Goal: Communication & Community: Participate in discussion

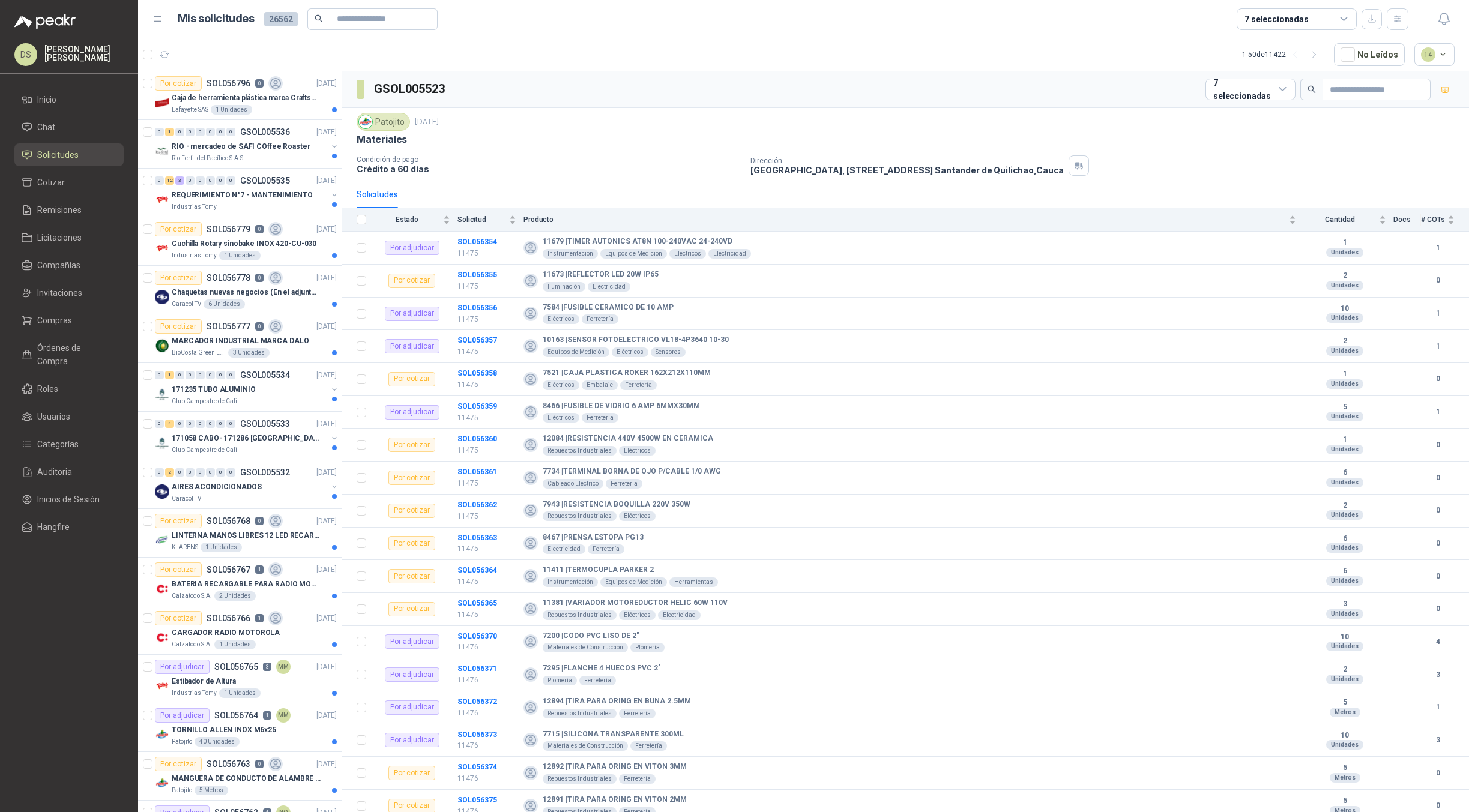
click at [73, 147] on link "Solicitudes" at bounding box center [69, 155] width 109 height 23
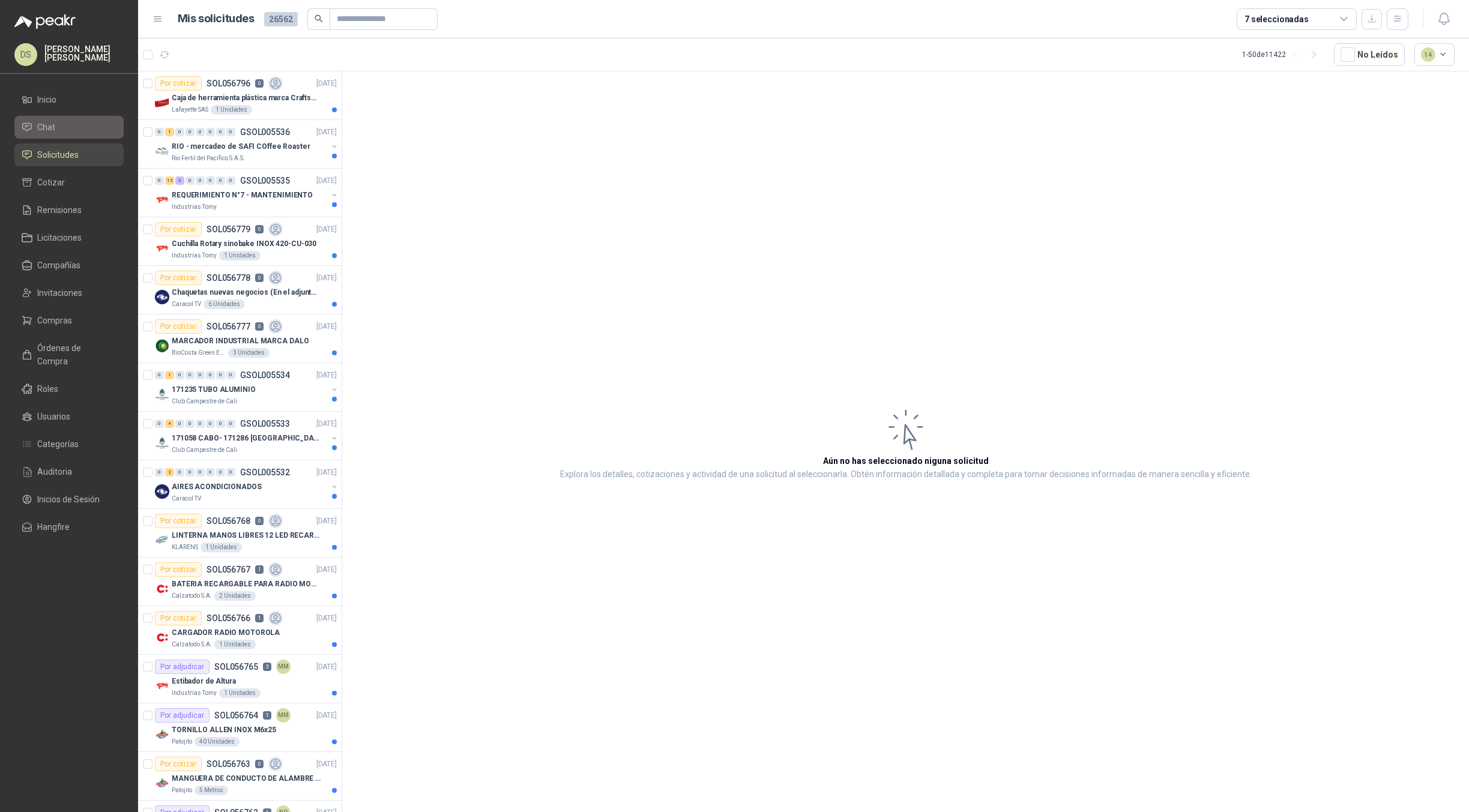
click at [65, 120] on link "Chat" at bounding box center [69, 127] width 109 height 23
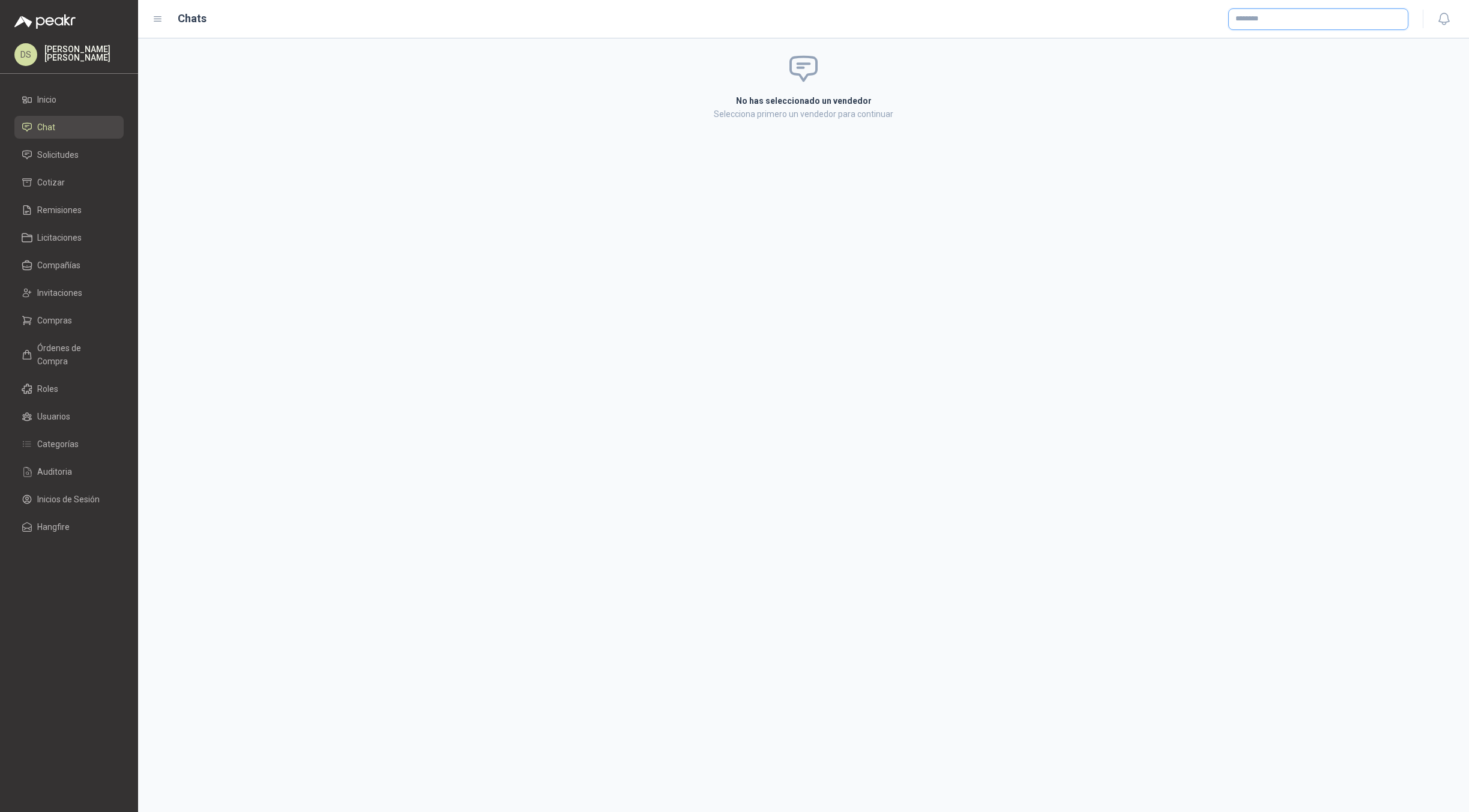
click at [1266, 21] on input "text" at bounding box center [1318, 19] width 179 height 21
type input "*****"
click at [1271, 45] on p "Alkosto" at bounding box center [1337, 44] width 160 height 7
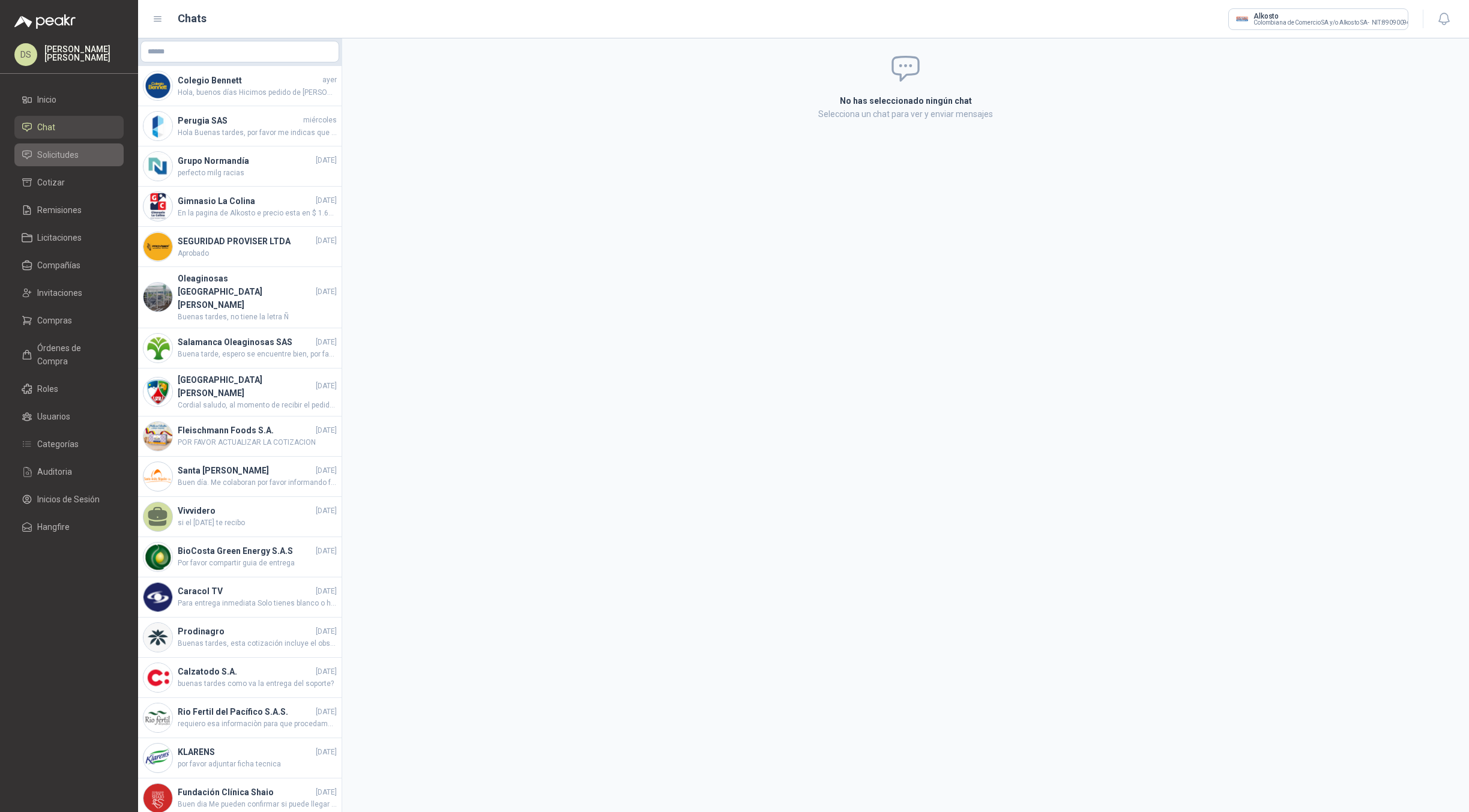
drag, startPoint x: 67, startPoint y: 153, endPoint x: 106, endPoint y: 150, distance: 39.1
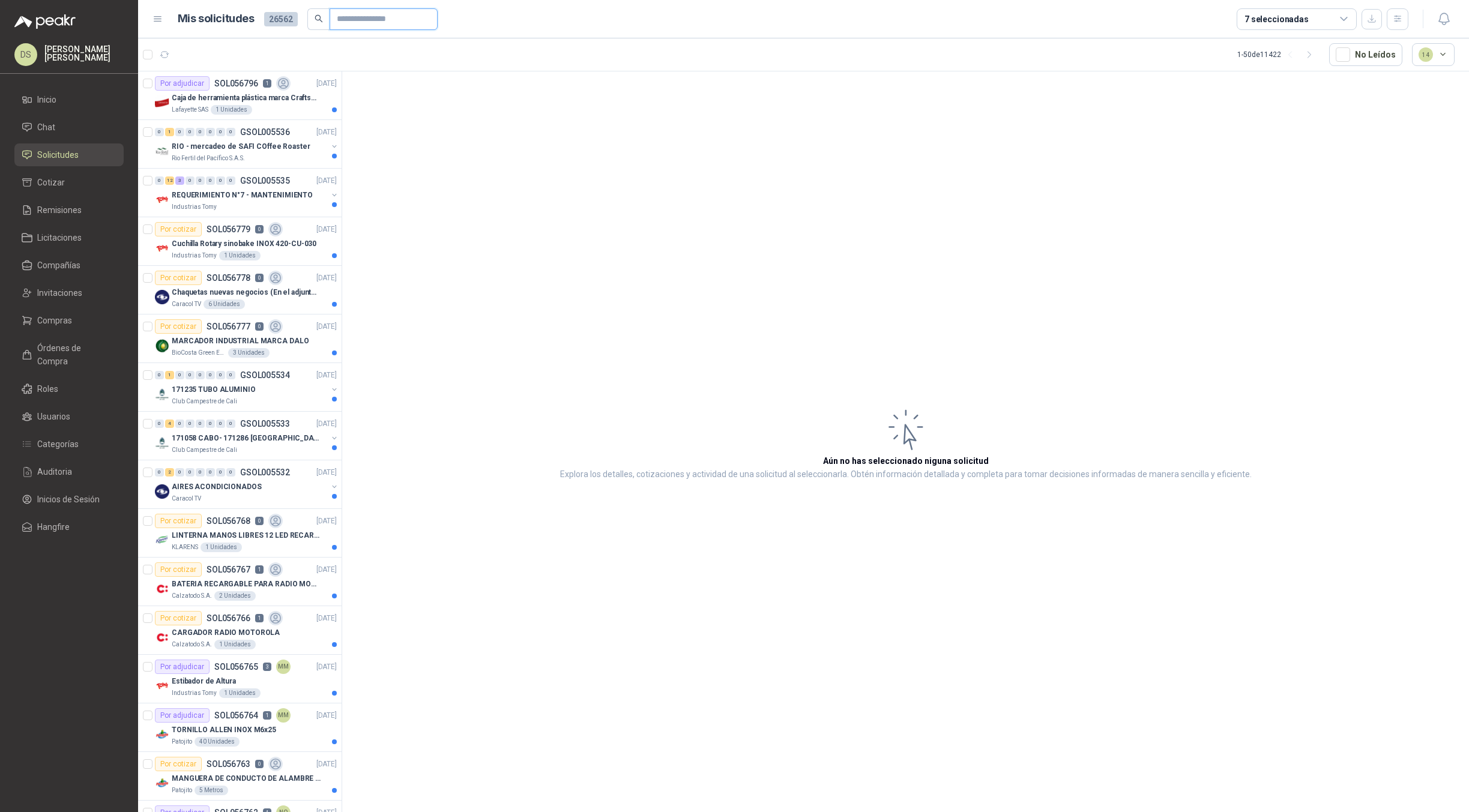
click at [399, 18] on input "text" at bounding box center [379, 19] width 84 height 21
click at [385, 22] on input "text" at bounding box center [379, 19] width 84 height 21
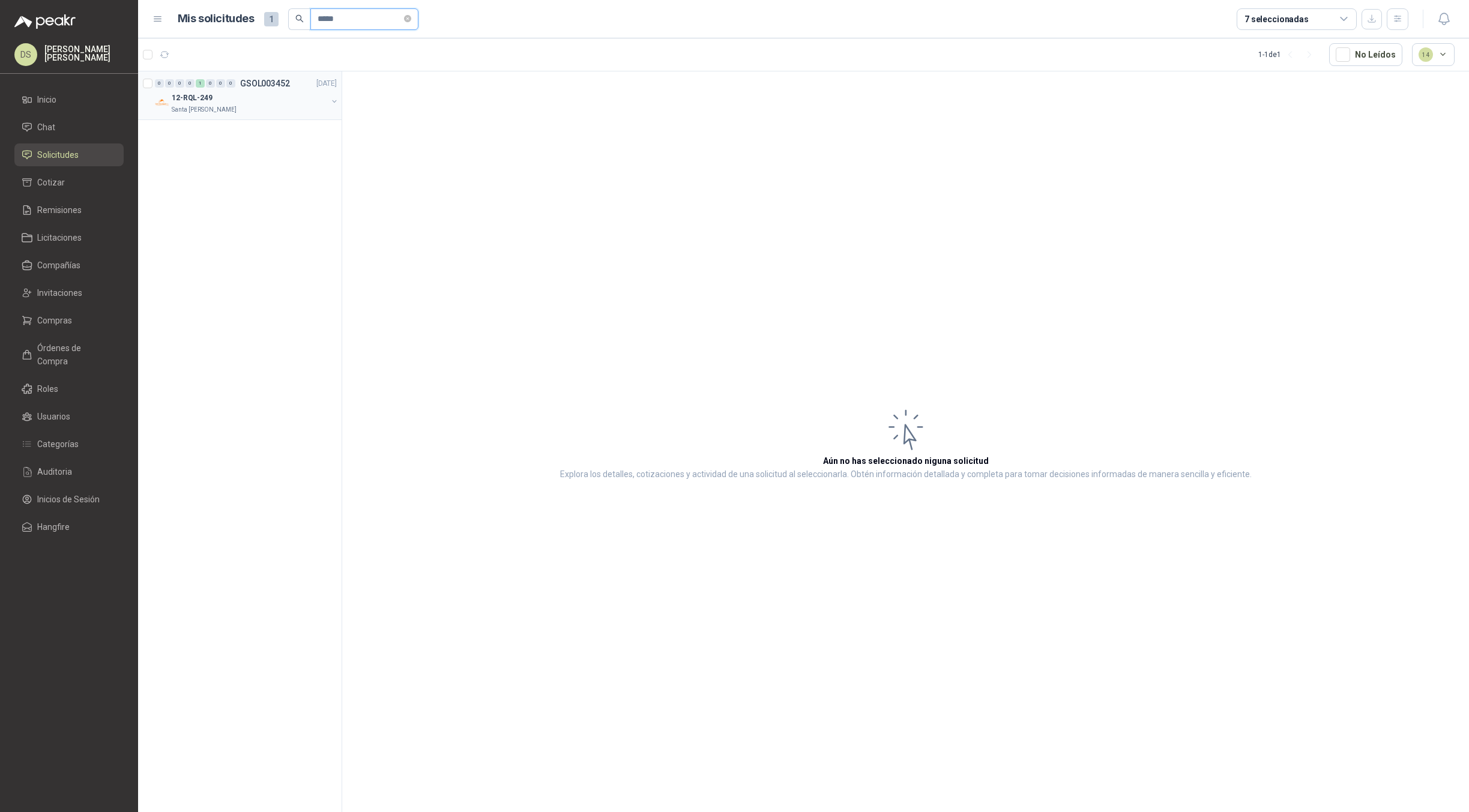
type input "*****"
click at [337, 103] on button "button" at bounding box center [335, 101] width 10 height 10
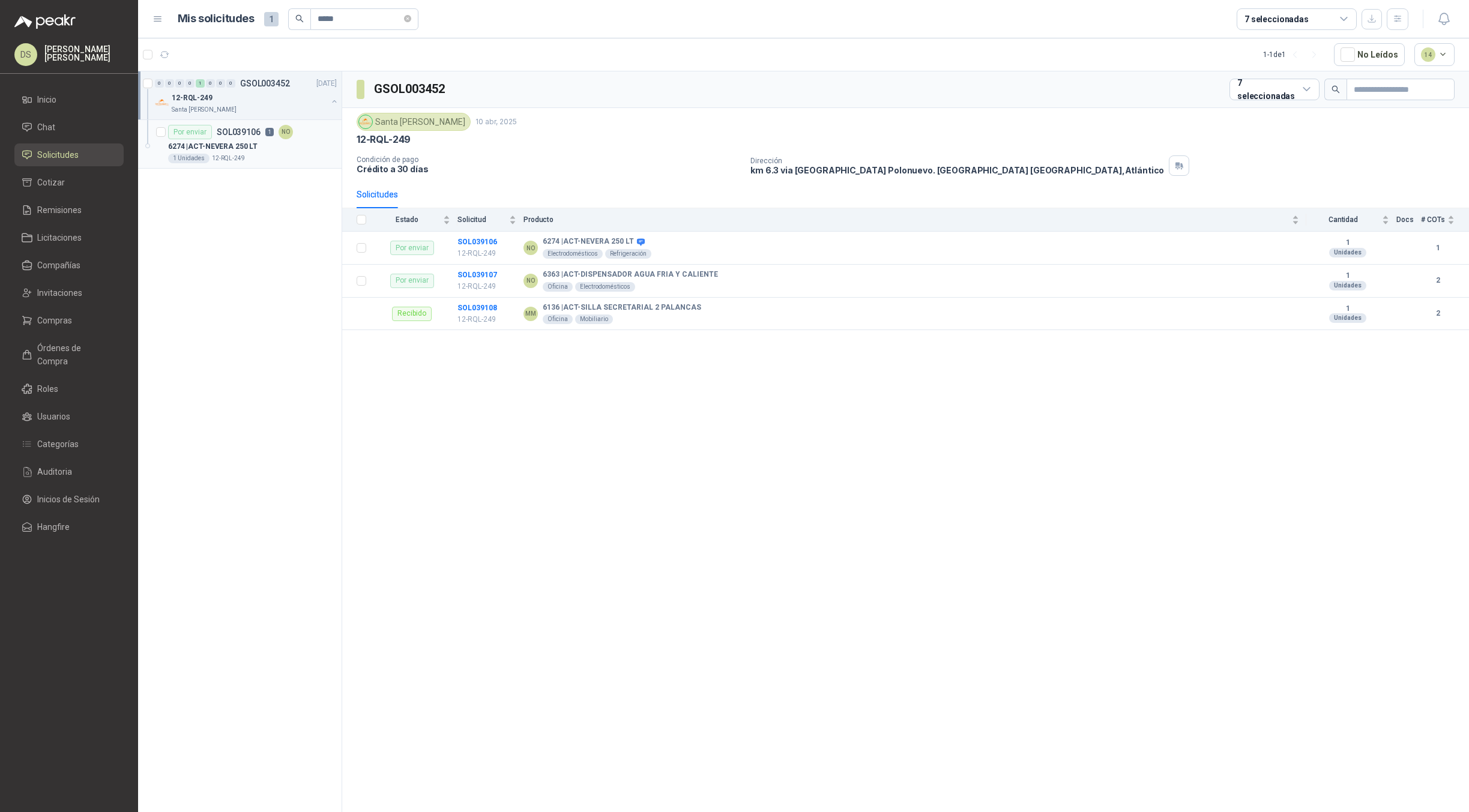
click at [287, 144] on div "6274 | ACT-NEVERA 250 LT" at bounding box center [252, 146] width 169 height 14
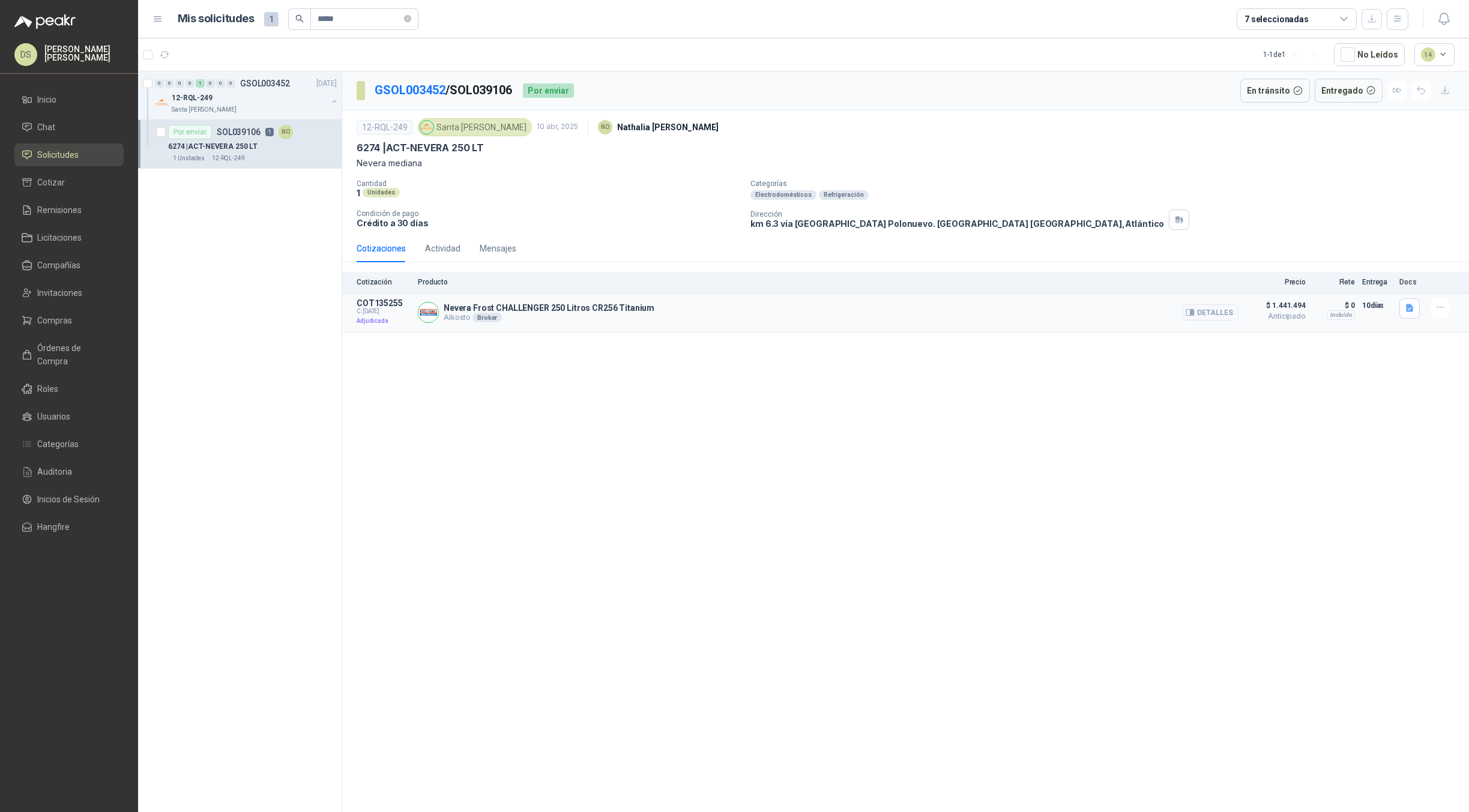
click at [766, 307] on div "Nevera Frost CHALLENGER 250 Litros CR256 Titanium Alkosto Broker Detalles" at bounding box center [828, 312] width 820 height 29
click at [1209, 312] on button "Detalles" at bounding box center [1210, 312] width 56 height 16
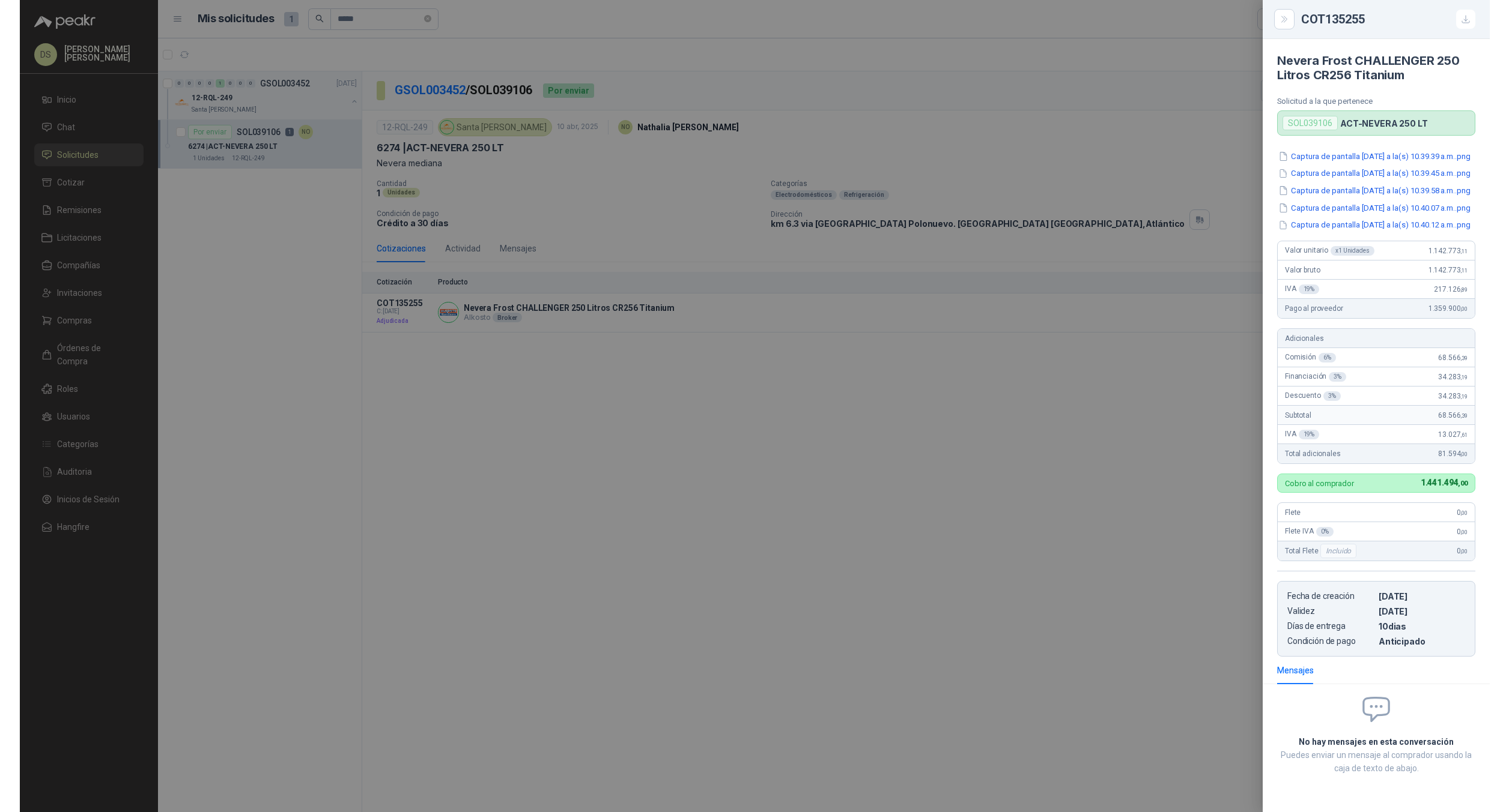
scroll to position [24, 0]
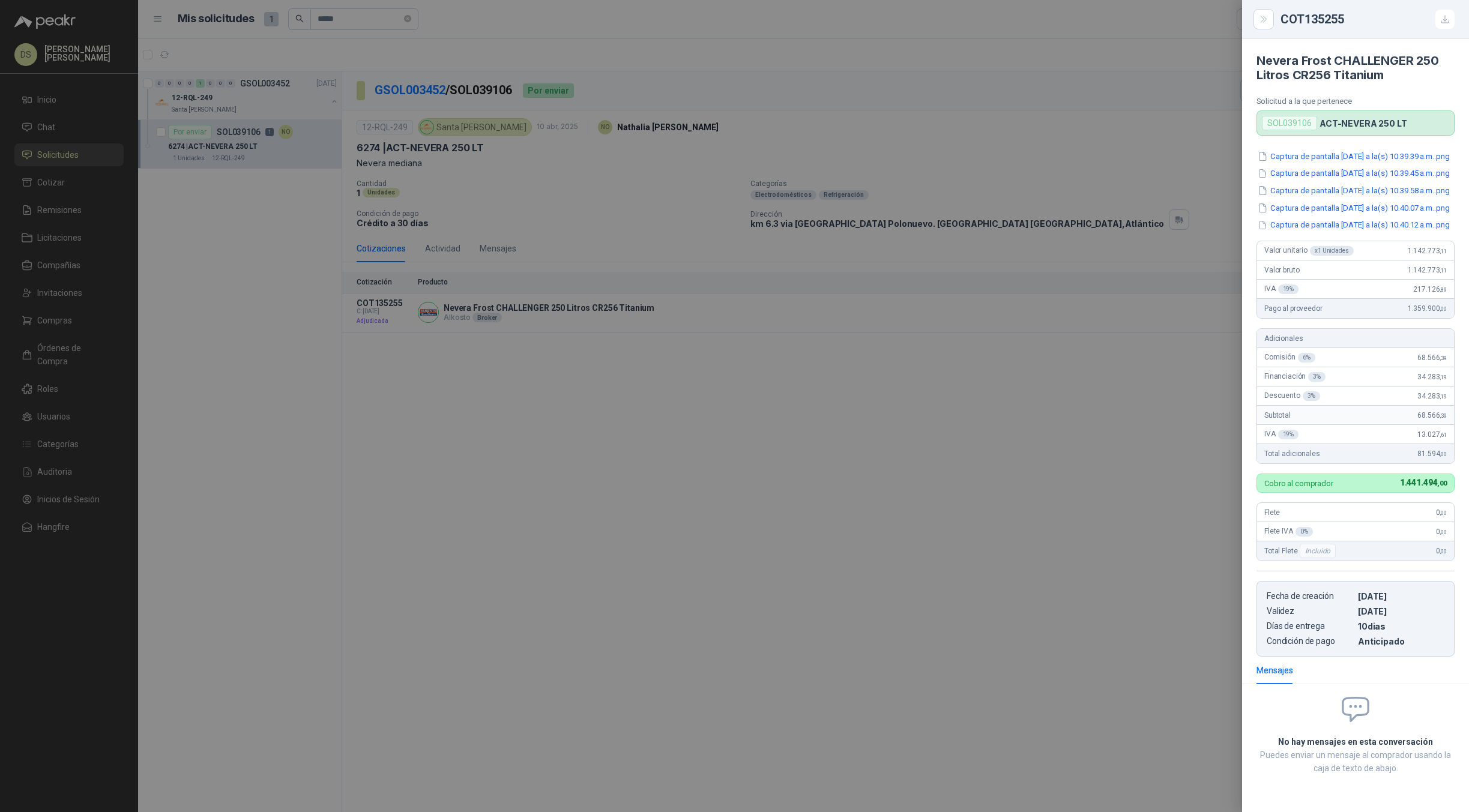
click at [1070, 389] on div at bounding box center [734, 406] width 1469 height 812
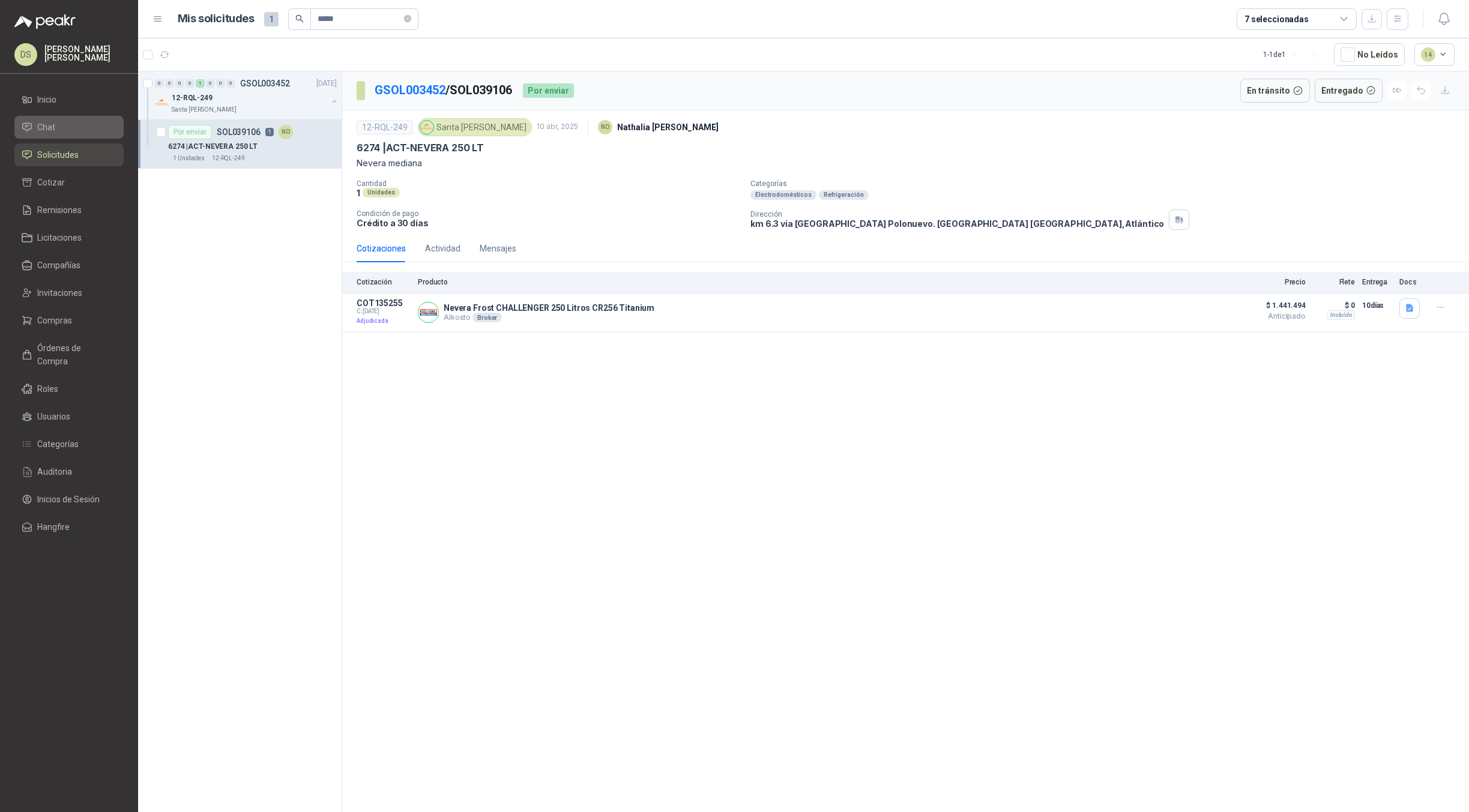
click at [75, 124] on li "Chat" at bounding box center [68, 127] width 95 height 13
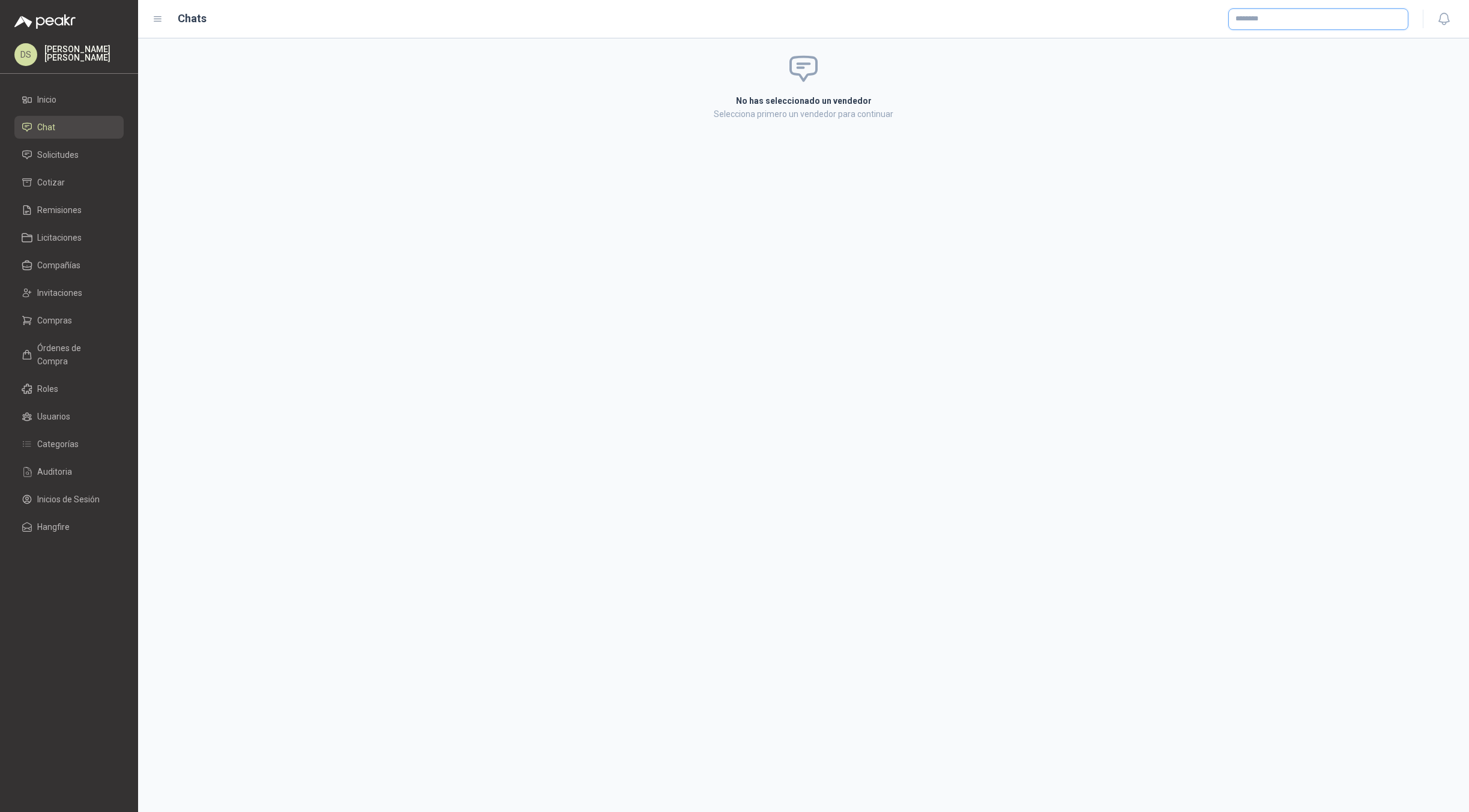
click at [1318, 24] on input "text" at bounding box center [1318, 19] width 179 height 21
type input "*****"
click at [1263, 49] on span "Colombiana de Comercio SA y/o Alkosto SA -" at bounding box center [1315, 52] width 116 height 6
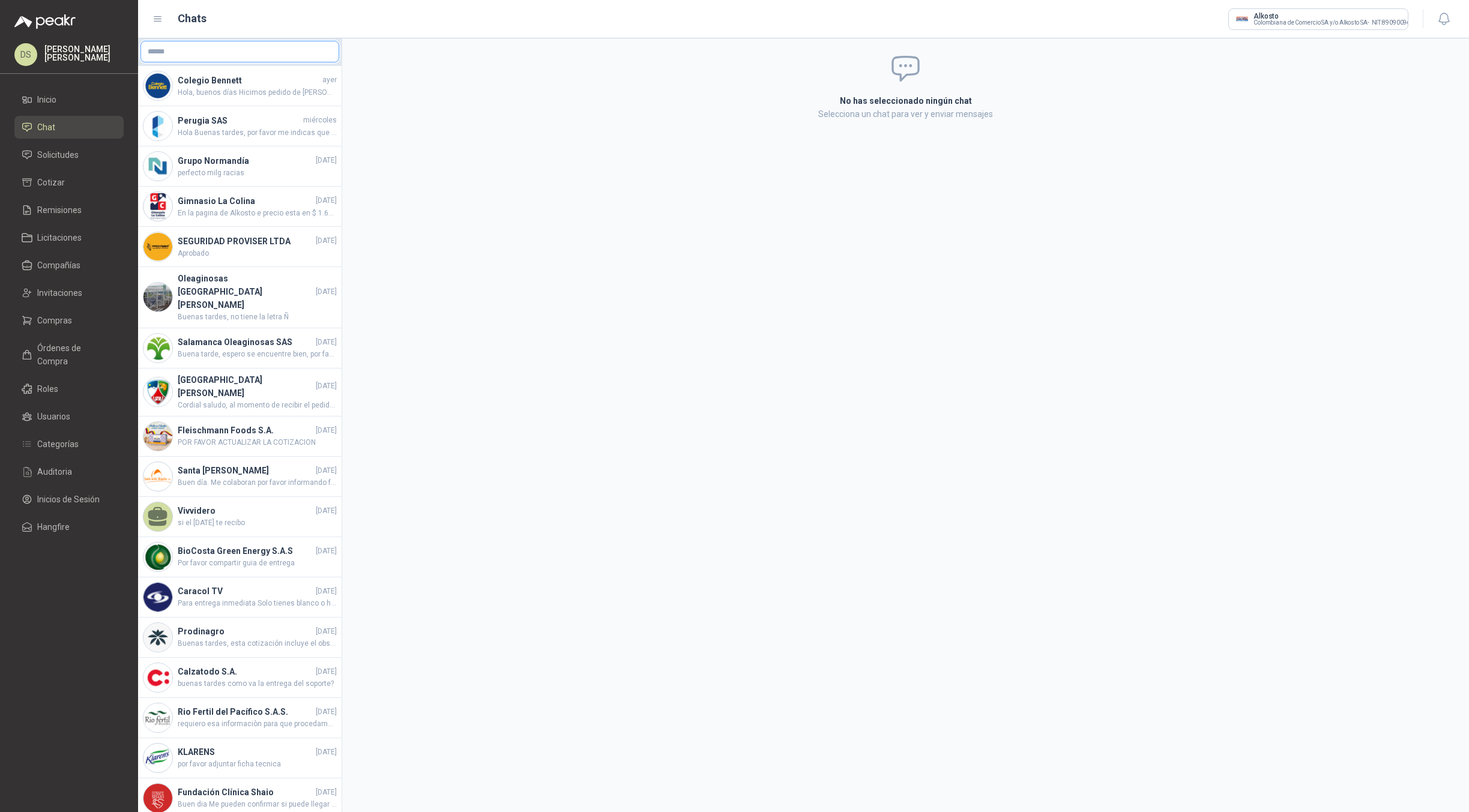
click at [275, 55] on input "text" at bounding box center [240, 51] width 198 height 21
type input "*****"
click at [257, 75] on div "Santa [PERSON_NAME] NIT : 900211167" at bounding box center [235, 80] width 169 height 13
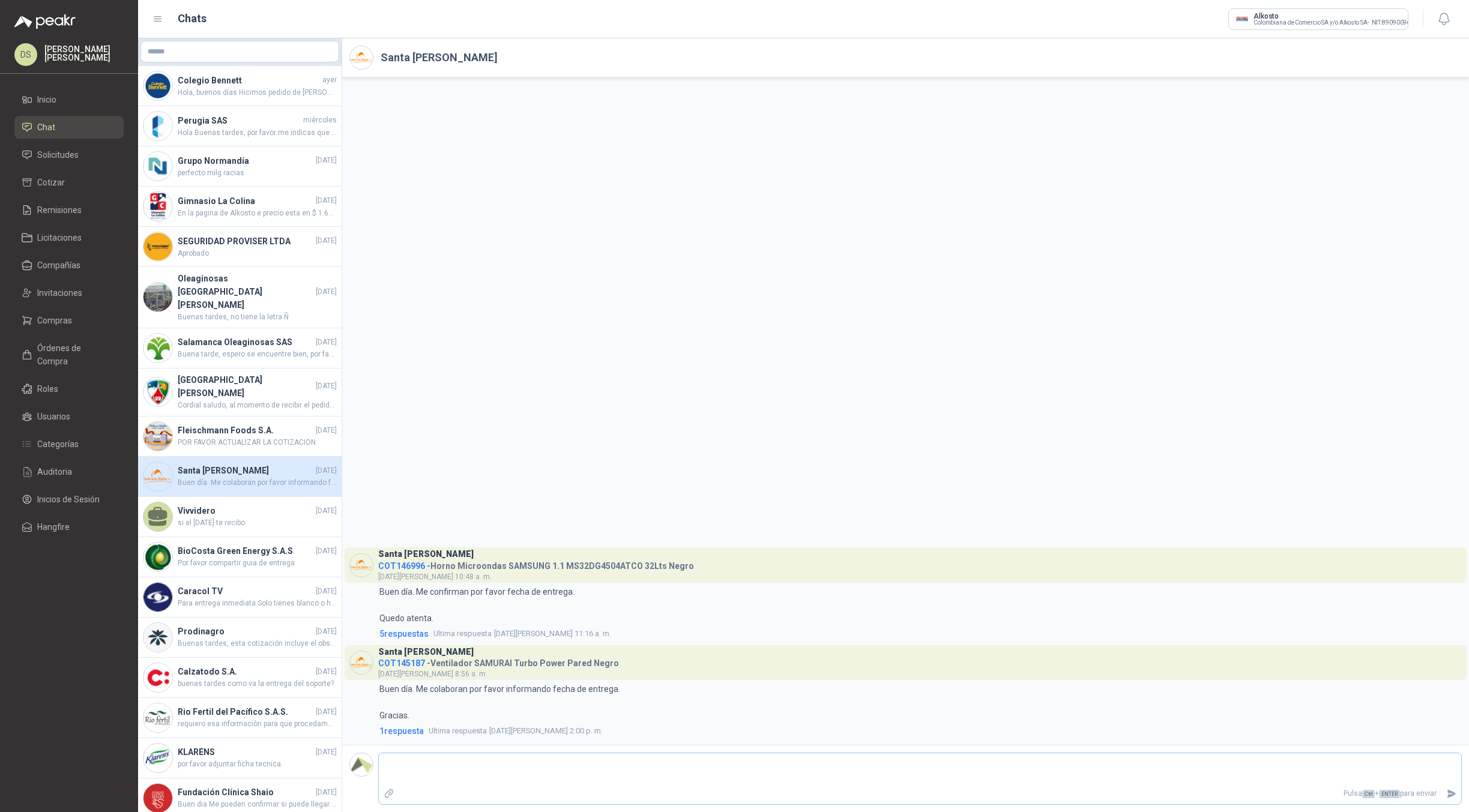
click at [449, 765] on textarea at bounding box center [920, 769] width 1083 height 27
click at [559, 394] on div "Santa [PERSON_NAME] COT146996 - Horno Microondas SAMSUNG 1.1 MS32DG4504ATCO 32L…" at bounding box center [906, 411] width 1127 height 668
click at [754, 173] on div "Santa [PERSON_NAME] COT146996 - Horno Microondas SAMSUNG 1.1 MS32DG4504ATCO 32L…" at bounding box center [906, 411] width 1127 height 668
